Goal: Task Accomplishment & Management: Manage account settings

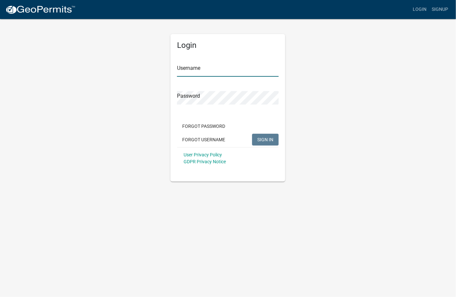
type input "[PERSON_NAME][EMAIL_ADDRESS][PERSON_NAME][DOMAIN_NAME]"
click at [263, 136] on button "SIGN IN" at bounding box center [265, 140] width 27 height 12
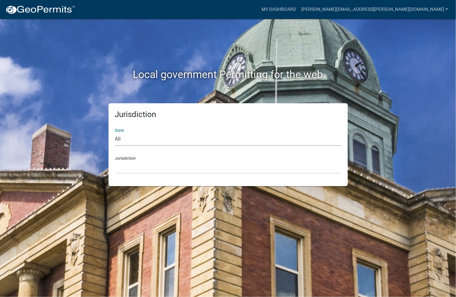
click at [180, 143] on select "All [US_STATE] [US_STATE] [US_STATE] [US_STATE] [US_STATE] [US_STATE] [US_STATE…" at bounding box center [228, 139] width 226 height 13
select select "[US_STATE]"
click at [115, 133] on select "All [US_STATE] [US_STATE] [US_STATE] [US_STATE] [US_STATE] [US_STATE] [US_STATE…" at bounding box center [228, 139] width 226 height 13
click at [149, 163] on select "[GEOGRAPHIC_DATA], [US_STATE] [GEOGRAPHIC_DATA], [US_STATE] [GEOGRAPHIC_DATA], …" at bounding box center [228, 166] width 226 height 13
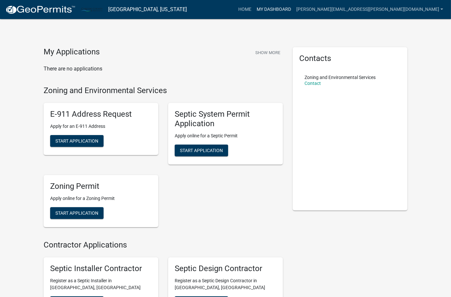
click at [294, 10] on link "My Dashboard" at bounding box center [274, 9] width 40 height 12
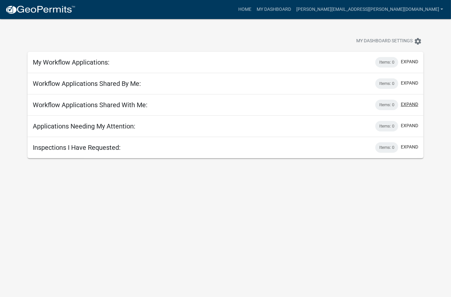
click at [416, 103] on button "expand" at bounding box center [409, 104] width 17 height 7
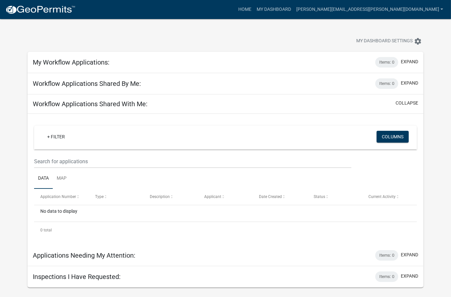
click at [37, 10] on img at bounding box center [40, 10] width 70 height 10
